Goal: Task Accomplishment & Management: Use online tool/utility

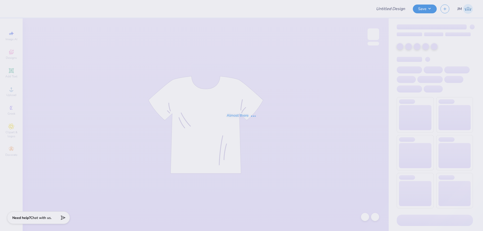
type input "Environmental Engineering Club T-shirt!"
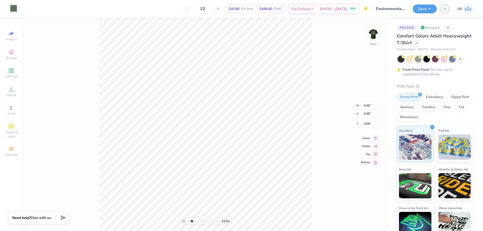
click at [10, 7] on div at bounding box center [13, 8] width 7 height 7
type input "2.22643184911232"
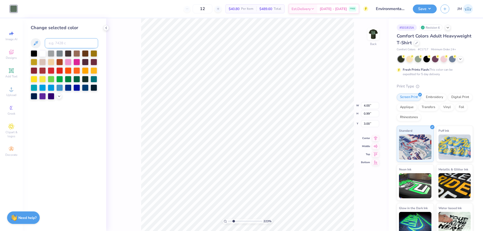
click at [57, 42] on input at bounding box center [71, 43] width 53 height 10
type input "351"
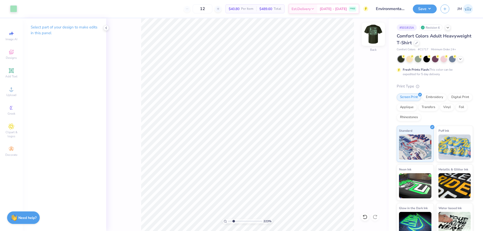
click at [374, 33] on img at bounding box center [373, 34] width 20 height 20
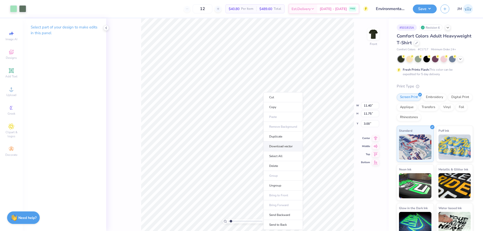
click at [295, 144] on li "Download vector" at bounding box center [282, 147] width 39 height 10
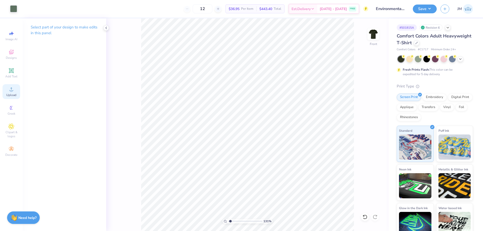
click at [12, 90] on circle at bounding box center [11, 91] width 3 height 3
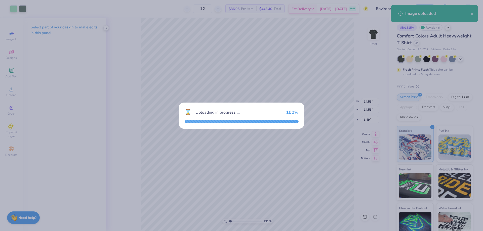
type input "1.30577936722713"
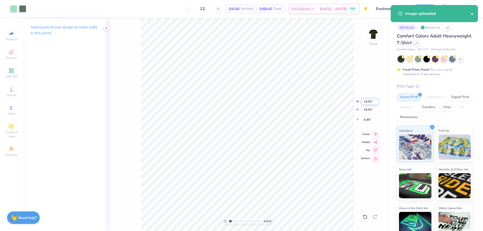
click at [370, 99] on input "14.53" at bounding box center [370, 101] width 18 height 7
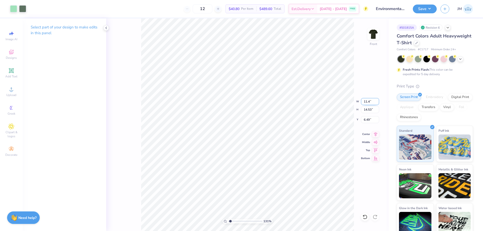
type input "11.4"
type input "1.30577936722713"
type input "11.40"
click at [370, 117] on input "8.05" at bounding box center [370, 119] width 18 height 7
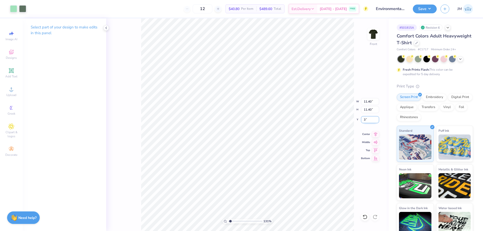
type input "3"
type input "1.30577936722713"
type input "3.00"
click at [21, 7] on div at bounding box center [22, 8] width 7 height 7
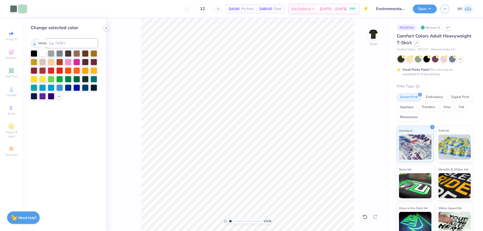
click at [41, 55] on div at bounding box center [42, 53] width 7 height 7
click at [15, 10] on div at bounding box center [13, 8] width 7 height 7
type input "1.30577936722713"
click at [77, 43] on input at bounding box center [71, 43] width 53 height 10
type input "351"
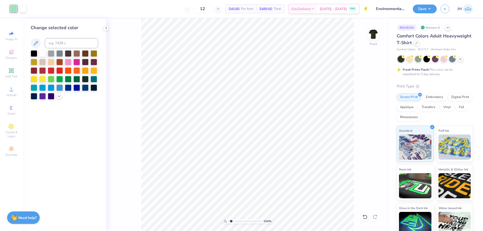
type input "1"
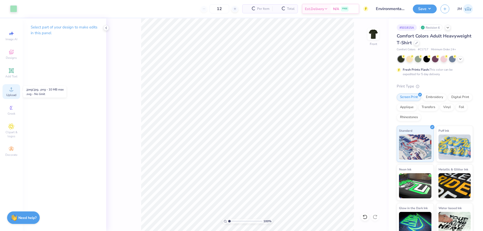
click at [9, 93] on span "Upload" at bounding box center [11, 95] width 10 height 4
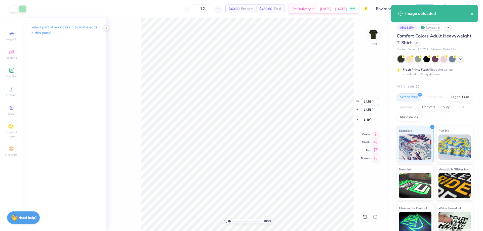
click at [373, 100] on input "14.53" at bounding box center [370, 101] width 18 height 7
type input "11.40"
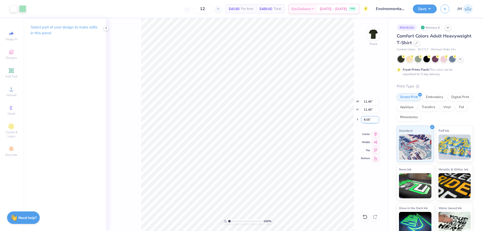
click at [366, 120] on input "8.05" at bounding box center [370, 119] width 18 height 7
type input "3.00"
click at [434, 11] on button "Save" at bounding box center [425, 8] width 24 height 9
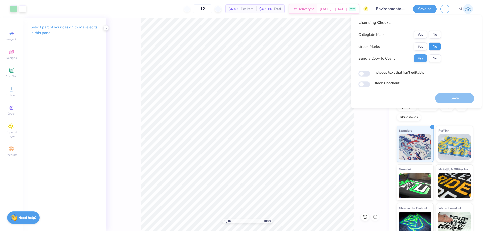
click at [435, 47] on button "No" at bounding box center [435, 46] width 12 height 8
click at [435, 34] on button "No" at bounding box center [435, 35] width 12 height 8
click at [455, 99] on button "Save" at bounding box center [454, 98] width 39 height 10
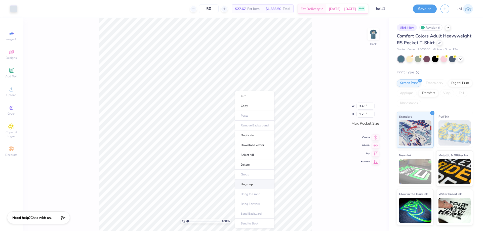
click at [260, 186] on li "Ungroup" at bounding box center [254, 185] width 39 height 10
click at [364, 217] on icon at bounding box center [364, 216] width 5 height 5
click at [364, 217] on div "393 % Back W 3.43 H 1.25 Y Center Middle Top Bottom" at bounding box center [206, 124] width 366 height 213
click at [246, 147] on li "Download vector" at bounding box center [243, 147] width 39 height 10
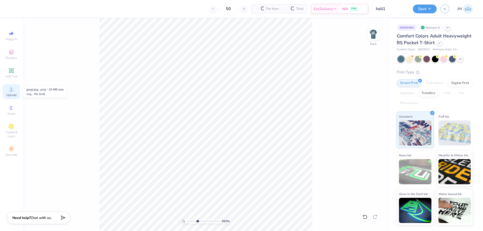
click at [12, 95] on span "Upload" at bounding box center [11, 95] width 10 height 4
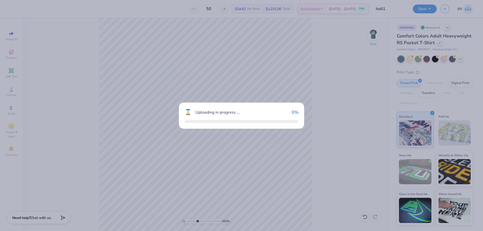
type input "3.93057142970177"
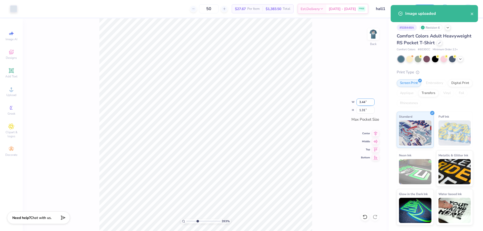
click at [362, 104] on input "3.44" at bounding box center [365, 102] width 18 height 7
type input "3.5"
type input "3.93057142970177"
type input "3.50"
type input "1.33"
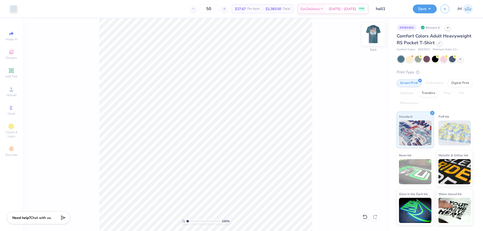
click at [371, 37] on img at bounding box center [373, 34] width 20 height 20
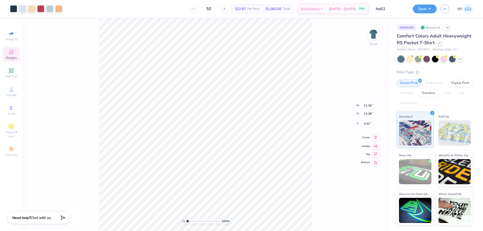
click at [376, 138] on icon at bounding box center [375, 137] width 3 height 4
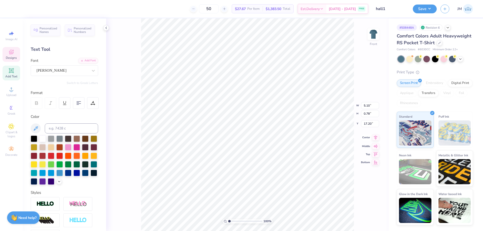
click at [377, 135] on icon at bounding box center [375, 138] width 7 height 6
click at [366, 217] on icon at bounding box center [364, 216] width 5 height 5
click at [378, 217] on div at bounding box center [375, 217] width 8 height 8
click at [373, 134] on icon at bounding box center [375, 133] width 7 height 6
click at [309, 186] on li "Ungroup" at bounding box center [310, 186] width 39 height 10
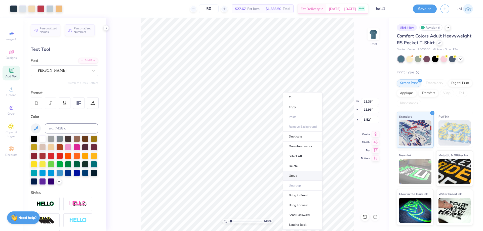
click at [300, 174] on li "Group" at bounding box center [302, 176] width 39 height 10
type input "1.49212326873899"
type input "7.70"
type input "1.09"
type input "15.81"
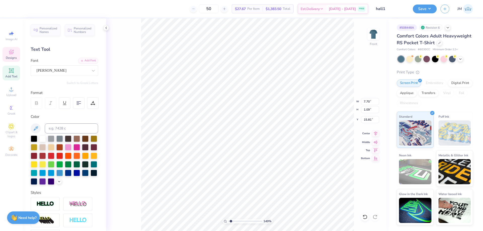
click at [375, 134] on icon at bounding box center [375, 133] width 3 height 4
click at [331, 100] on div "149 % Front W 11.36 11.36 " H 14.46 14.46 " Y 3.52 3.52 " Center Middle Top Bot…" at bounding box center [247, 124] width 282 height 213
click at [373, 32] on img at bounding box center [373, 34] width 20 height 20
click at [432, 10] on button "Save" at bounding box center [425, 8] width 24 height 9
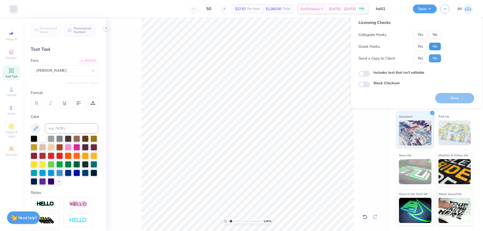
click at [433, 45] on button "No" at bounding box center [435, 46] width 12 height 8
click at [435, 38] on button "No" at bounding box center [435, 35] width 12 height 8
click at [466, 94] on button "Save" at bounding box center [454, 98] width 39 height 10
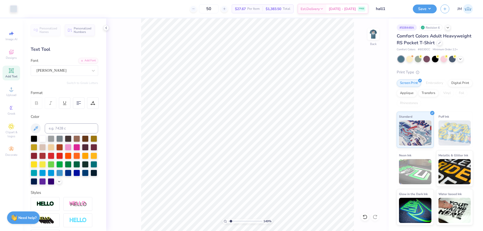
type input "1.49212326873899"
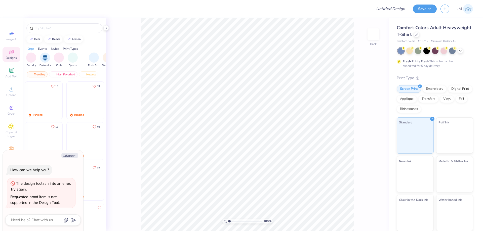
type textarea "x"
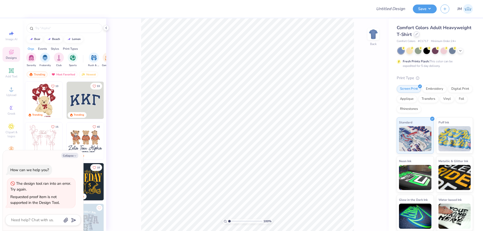
click at [417, 35] on icon at bounding box center [416, 34] width 3 height 3
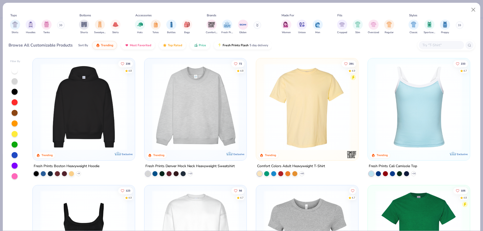
type textarea "x"
click at [443, 46] on input "text" at bounding box center [441, 45] width 39 height 6
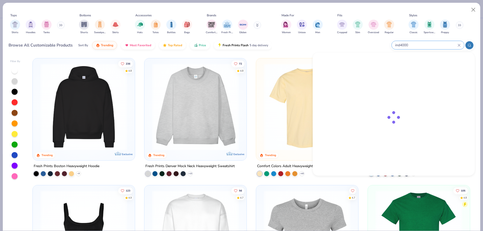
type input "ind4000"
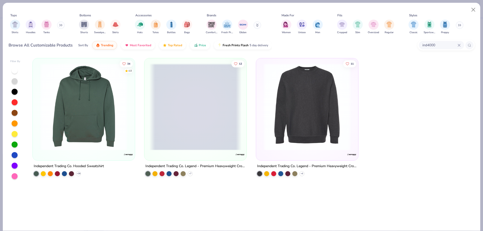
click at [88, 116] on img at bounding box center [84, 106] width 92 height 87
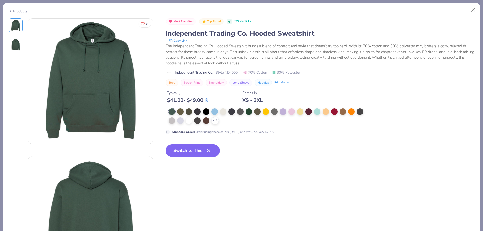
type textarea "x"
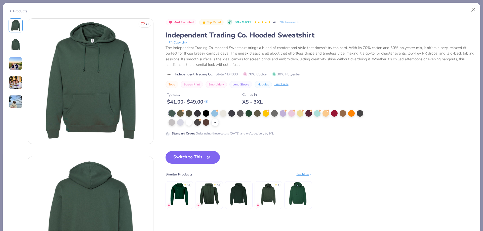
click at [215, 123] on icon at bounding box center [215, 122] width 4 height 4
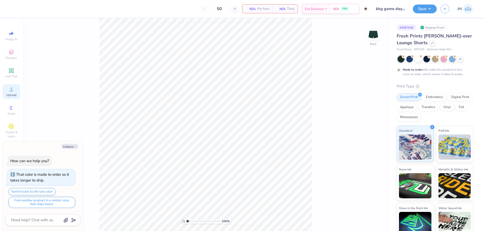
click at [10, 97] on div "Upload" at bounding box center [12, 91] width 18 height 15
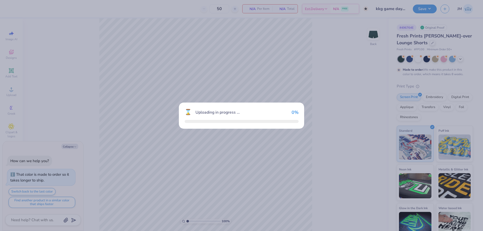
type textarea "x"
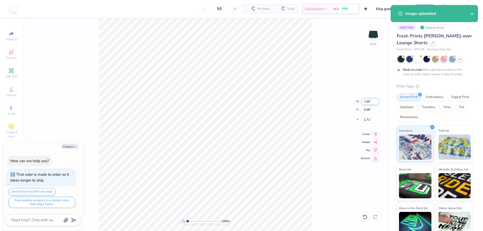
click at [362, 100] on input "7.00" at bounding box center [370, 101] width 18 height 7
type input "5.5"
type textarea "x"
type input "5.50"
type input "3.21"
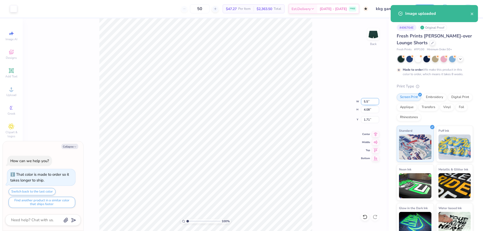
type input "2.15"
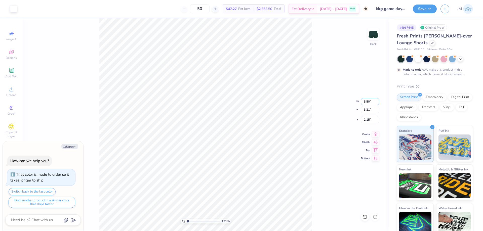
type input "1"
click at [373, 119] on input "2.15" at bounding box center [370, 119] width 18 height 7
type input "2"
type textarea "x"
type input "2.00"
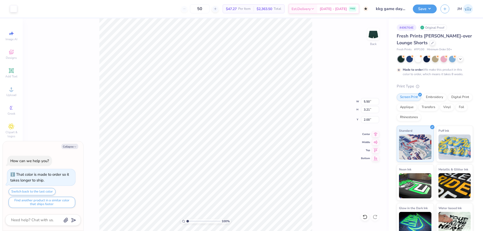
click at [315, 159] on div "100 % Back W 5.50 5.50 " H 3.21 3.21 " Y 2.00 2.00 " Center Middle Top Bottom" at bounding box center [206, 124] width 366 height 213
click at [430, 11] on button "Save" at bounding box center [425, 8] width 24 height 9
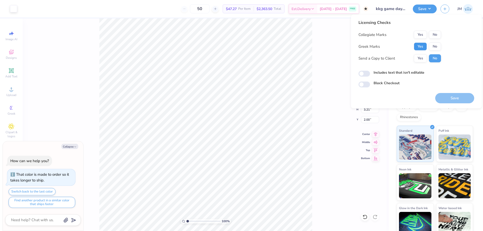
click at [424, 45] on button "Yes" at bounding box center [420, 46] width 13 height 8
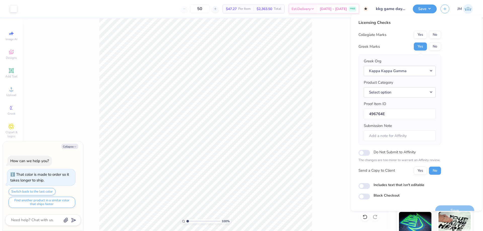
click at [424, 39] on div "Collegiate Marks Yes No Greek Marks Yes No Greek Org Kappa Kappa Gamma Product …" at bounding box center [399, 103] width 82 height 144
click at [423, 37] on button "Yes" at bounding box center [420, 35] width 13 height 8
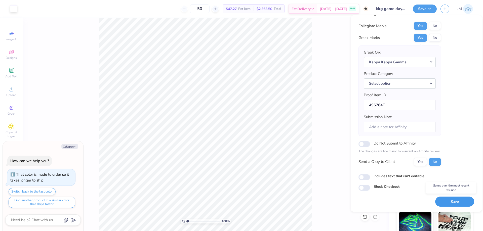
click at [461, 198] on button "Save" at bounding box center [454, 202] width 39 height 10
type textarea "x"
checkbox input "true"
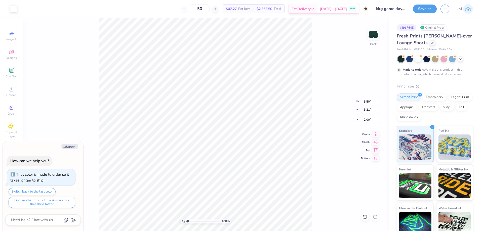
type textarea "x"
